Goal: Task Accomplishment & Management: Manage account settings

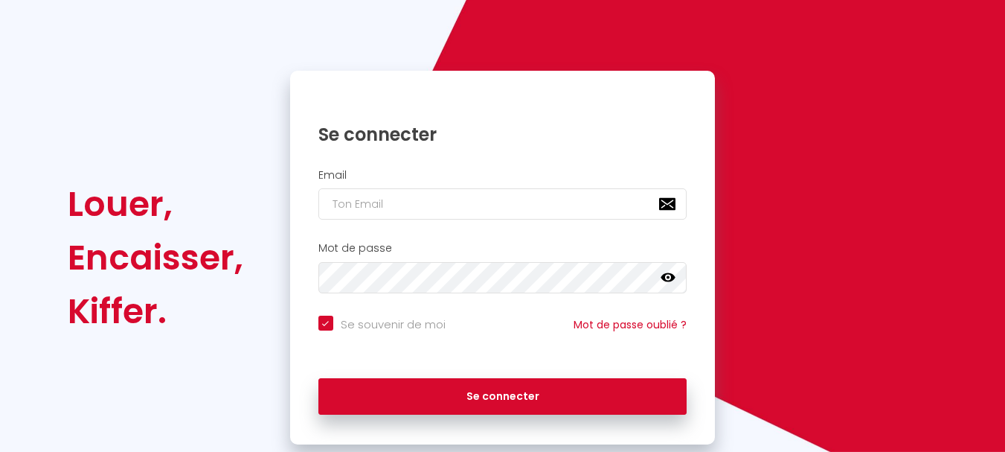
scroll to position [124, 0]
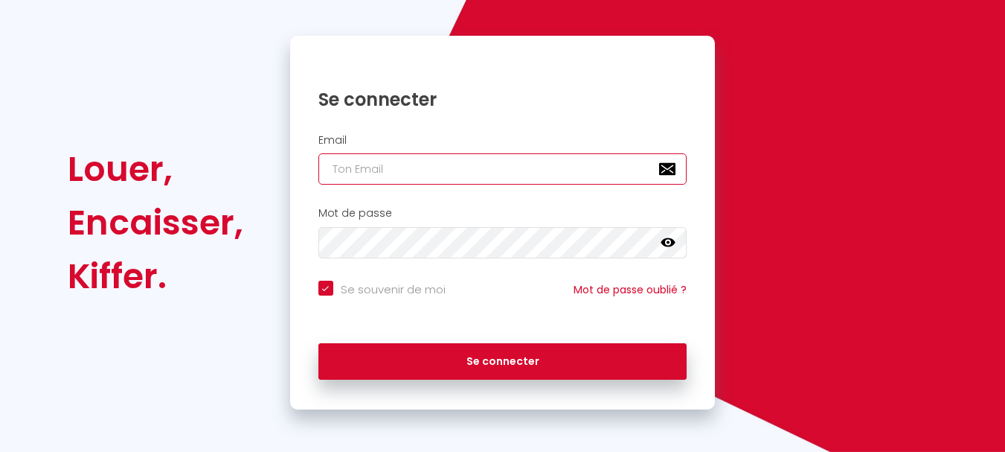
click at [342, 170] on input "email" at bounding box center [502, 168] width 369 height 31
type input "h"
checkbox input "true"
type input "hh"
checkbox input "true"
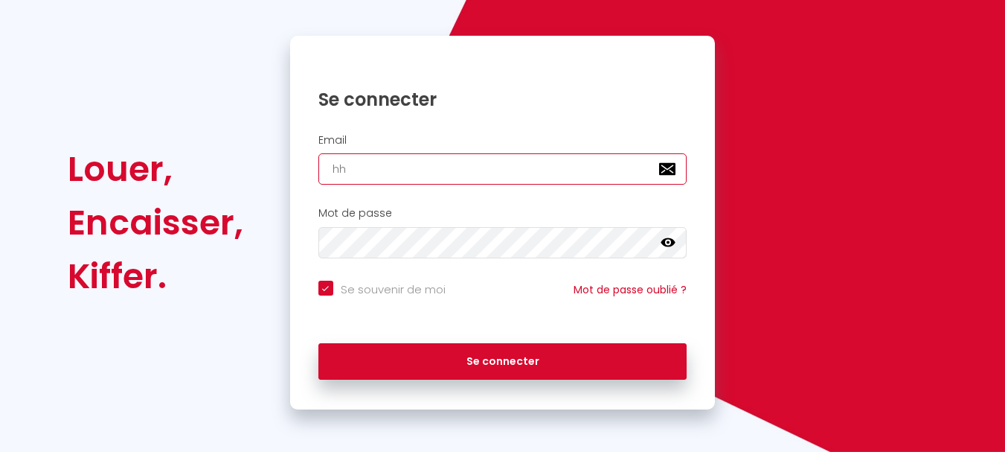
type input "hhe"
checkbox input "true"
type input "hhen"
checkbox input "true"
type input "hhenr"
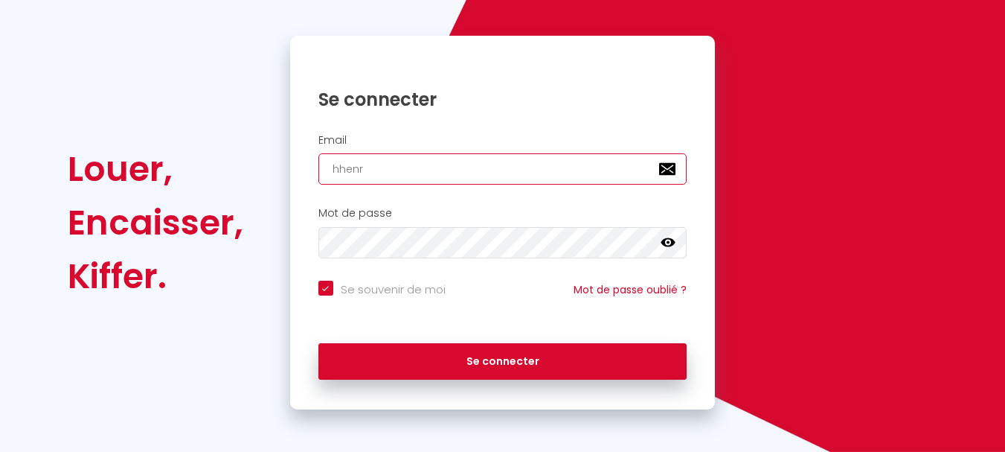
checkbox input "true"
type input "hhenri"
checkbox input "true"
type input "hhenri6"
checkbox input "true"
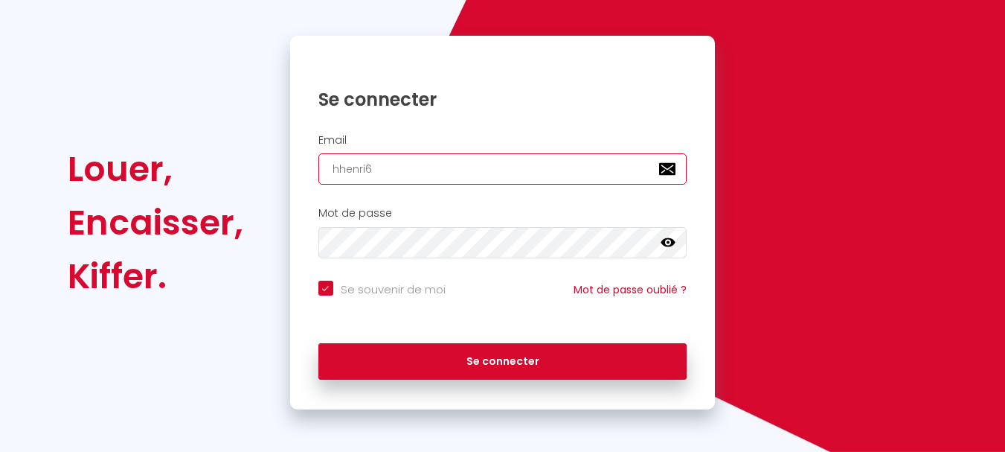
type input "hhenri62"
checkbox input "true"
type input "hhenri62@"
checkbox input "true"
type input "hhenri62@o"
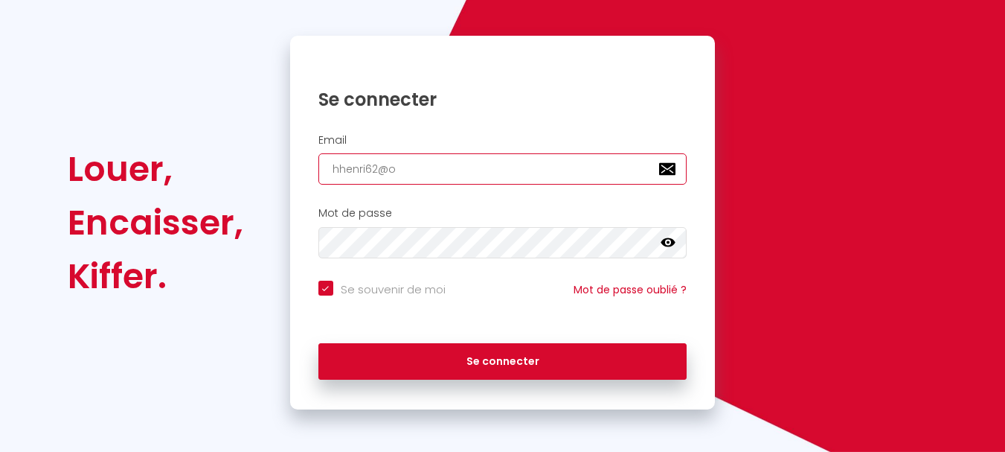
checkbox input "true"
type input "hhenri62@or"
checkbox input "true"
type input "hhenri62@ora"
checkbox input "true"
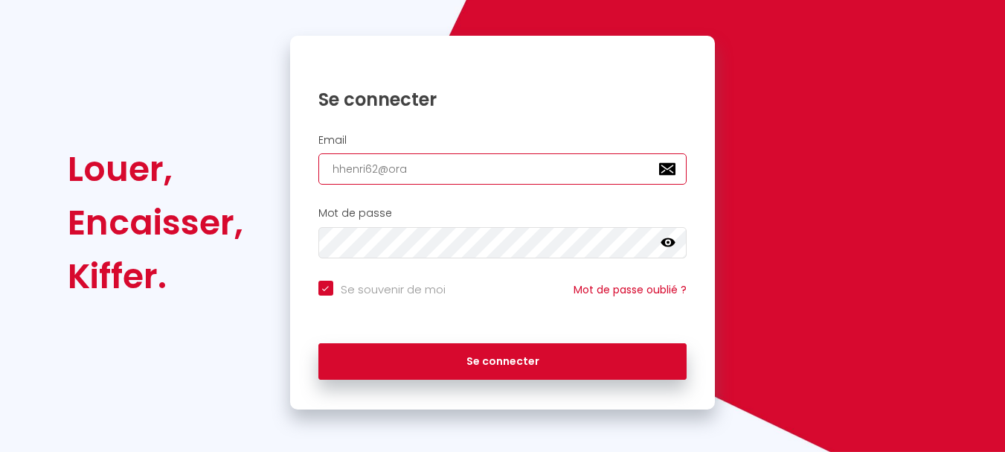
type input "hhenri62@oran"
checkbox input "true"
type input "hhenri62@orang"
checkbox input "true"
type input "[EMAIL_ADDRESS]"
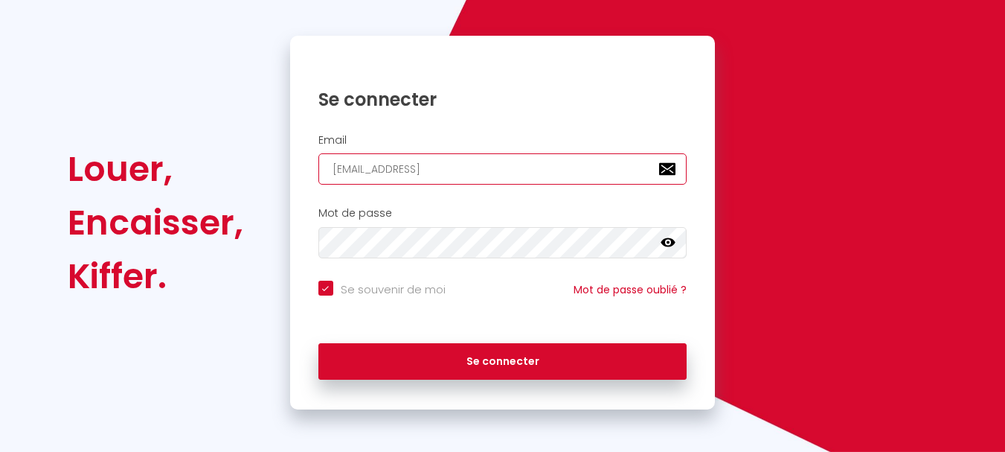
checkbox input "true"
type input "[EMAIL_ADDRESS]."
checkbox input "true"
type input "hhenri62@orange.f"
checkbox input "true"
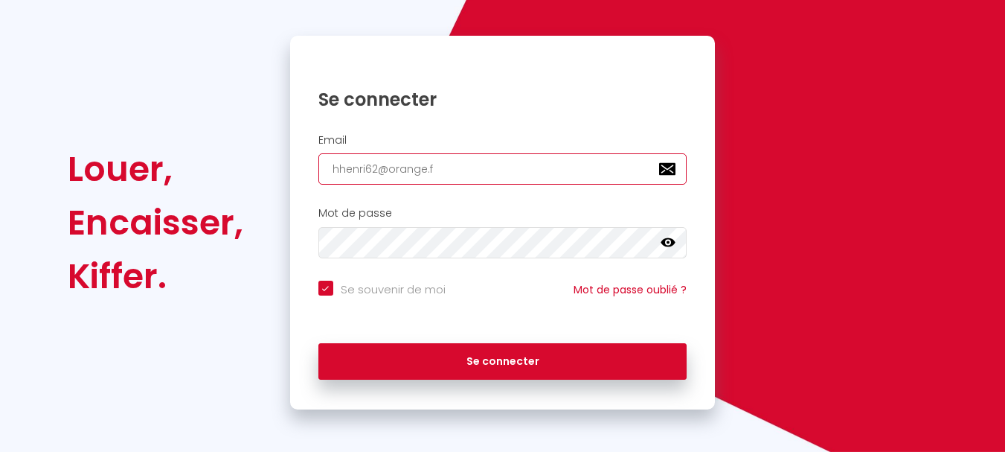
type input "[EMAIL_ADDRESS][DOMAIN_NAME]"
checkbox input "true"
type input "[EMAIL_ADDRESS][DOMAIN_NAME]"
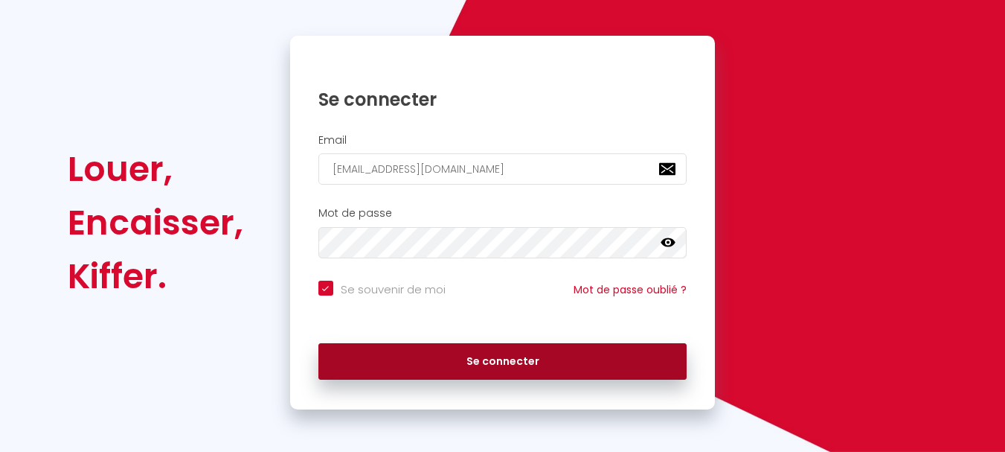
click at [507, 359] on button "Se connecter" at bounding box center [502, 361] width 369 height 37
checkbox input "true"
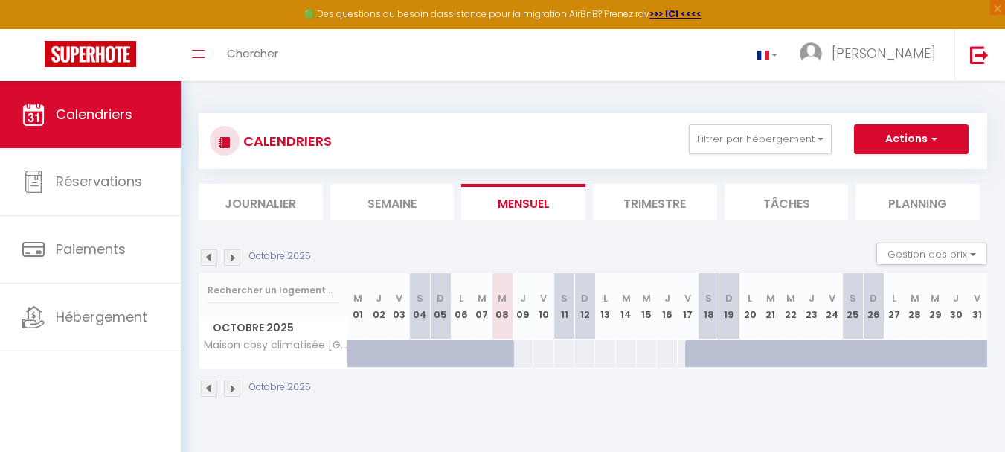
click at [231, 390] on img at bounding box center [232, 388] width 16 height 16
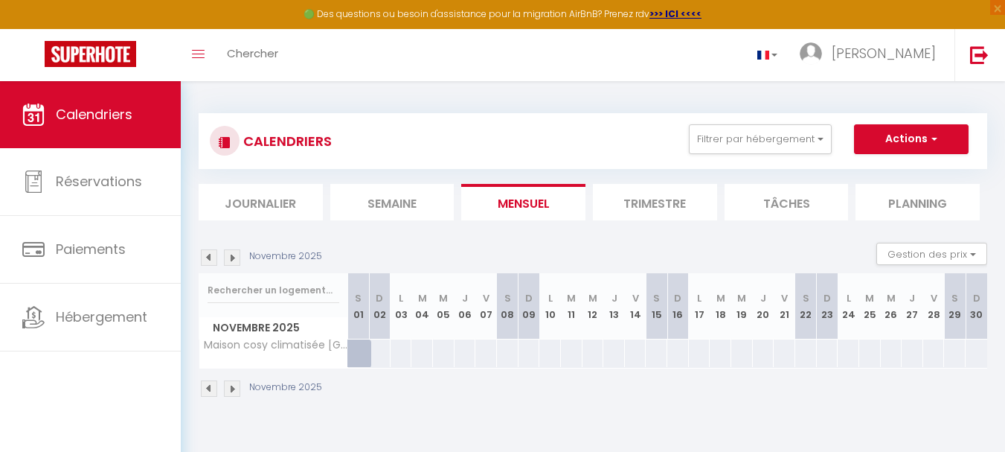
click at [234, 386] on img at bounding box center [232, 388] width 16 height 16
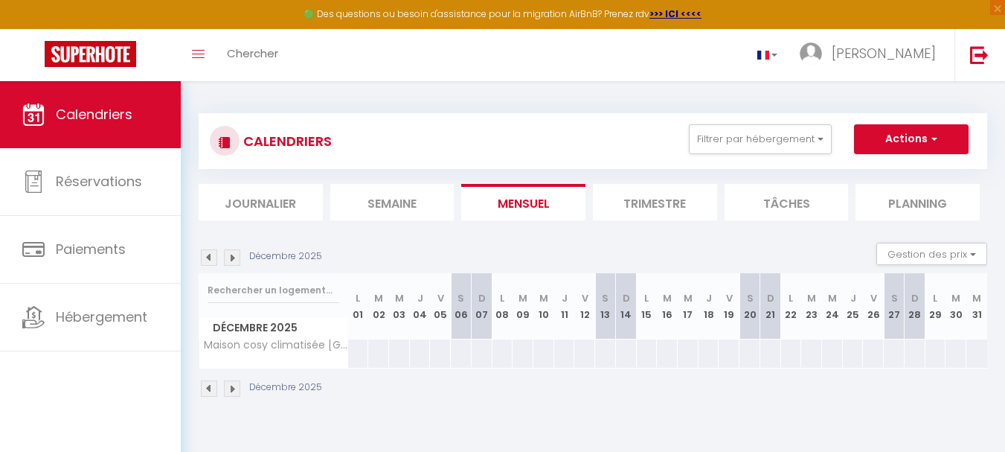
click at [234, 386] on img at bounding box center [232, 388] width 16 height 16
